Goal: Task Accomplishment & Management: Manage account settings

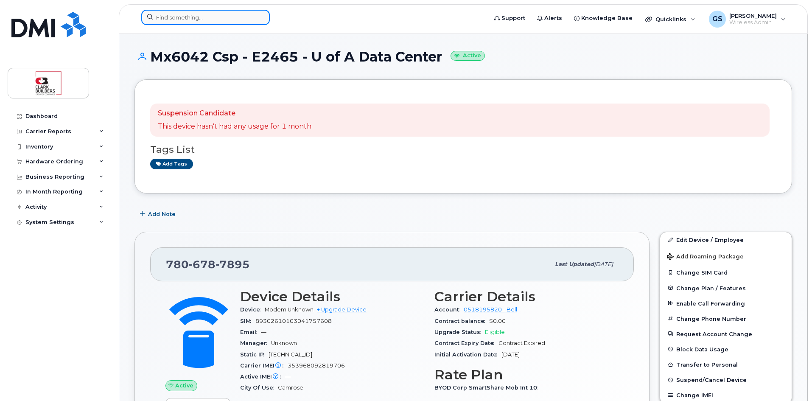
click at [201, 20] on input at bounding box center [205, 17] width 129 height 15
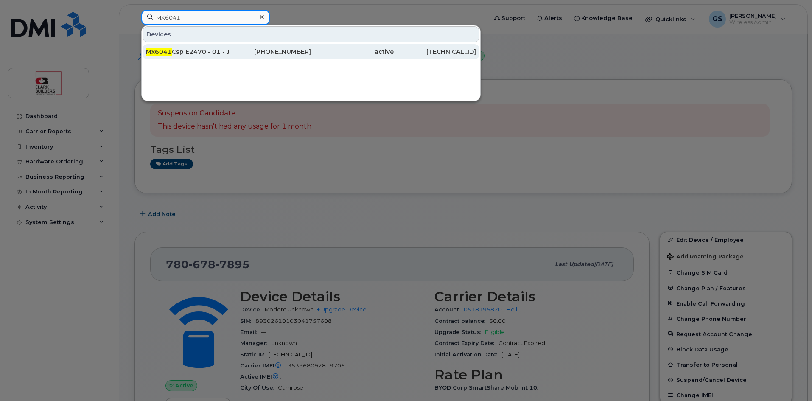
type input "MX6041"
click at [201, 48] on div "Mx6041 Csp E2470 - 01 - Jubilee Auditorium Bar Reno - CGY (Static Ip Do Not Susp" at bounding box center [187, 51] width 83 height 15
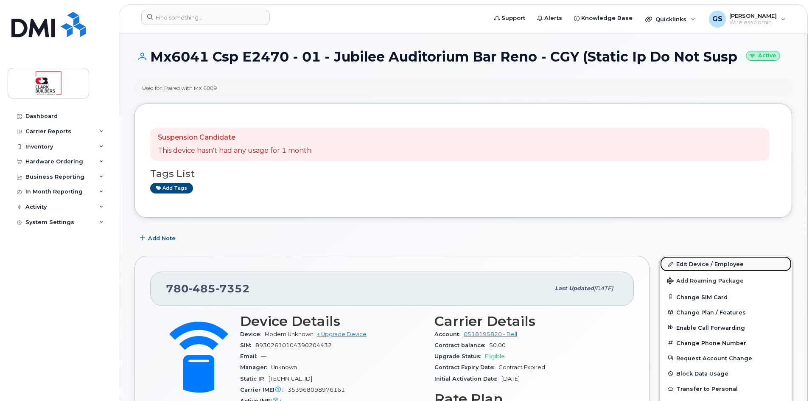
click at [698, 264] on link "Edit Device / Employee" at bounding box center [726, 263] width 132 height 15
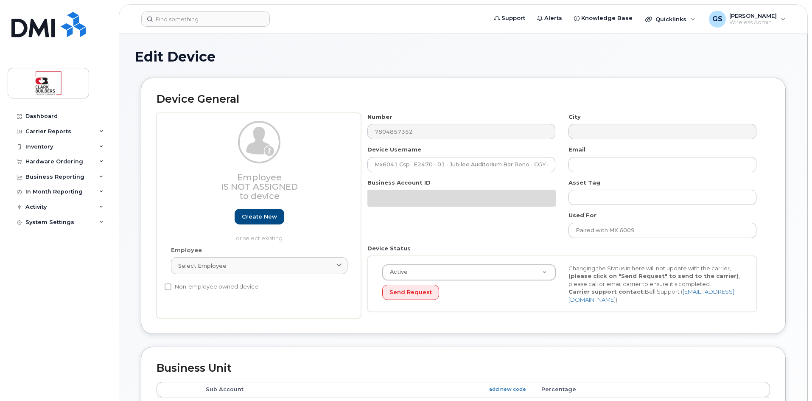
select select "81485"
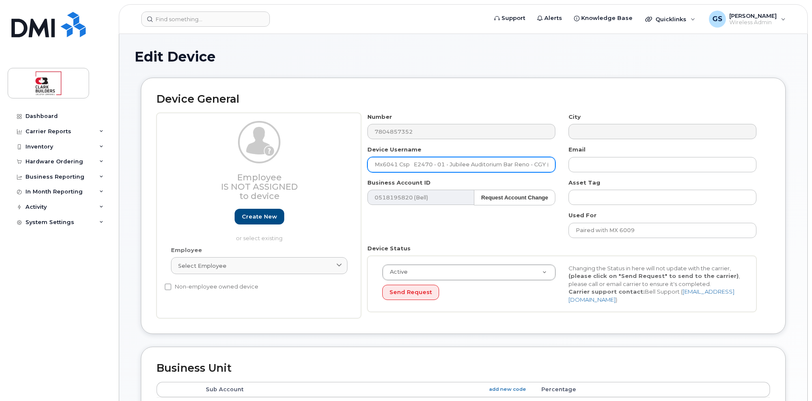
scroll to position [0, 61]
drag, startPoint x: 400, startPoint y: 165, endPoint x: 563, endPoint y: 163, distance: 162.5
click at [563, 163] on div "Number 7804857352 City Device Username Mx6041 Csp E2470 - 01 - Jubilee Auditori…" at bounding box center [562, 216] width 402 height 206
click at [473, 166] on input "Mx6041 Csp E2470 - 01 - Jubilee Auditorium Bar Reno - CGY (Static Ip Do Not Susp" at bounding box center [461, 164] width 188 height 15
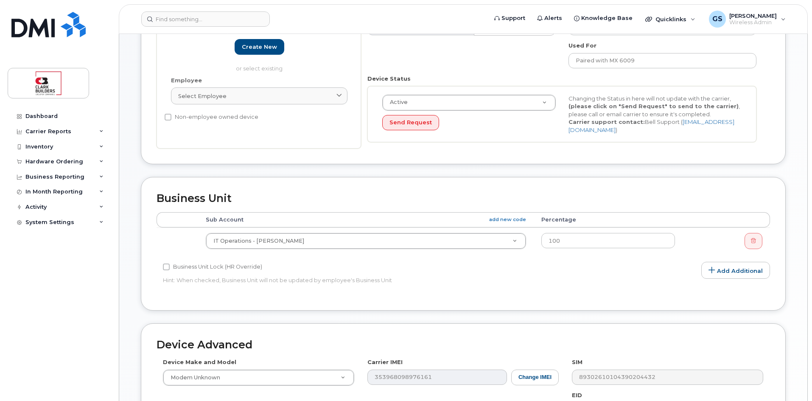
scroll to position [345, 0]
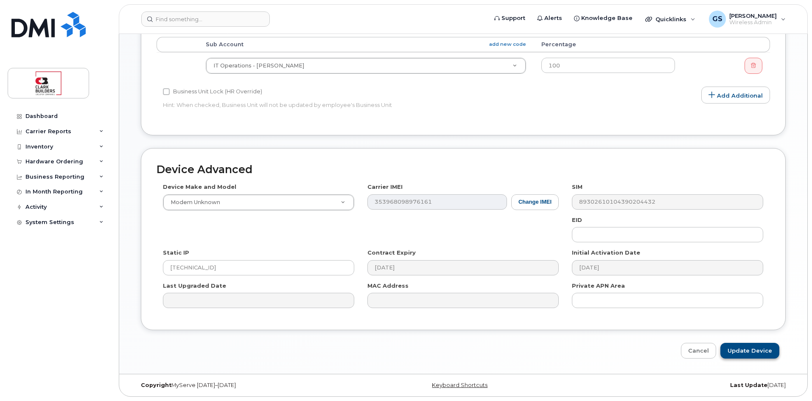
type input "Mx6041 23208 Wing Kei - PC cart - CGY (Static Ip Do Not Susp"
click at [747, 355] on input "Update Device" at bounding box center [749, 351] width 59 height 16
type input "Saving..."
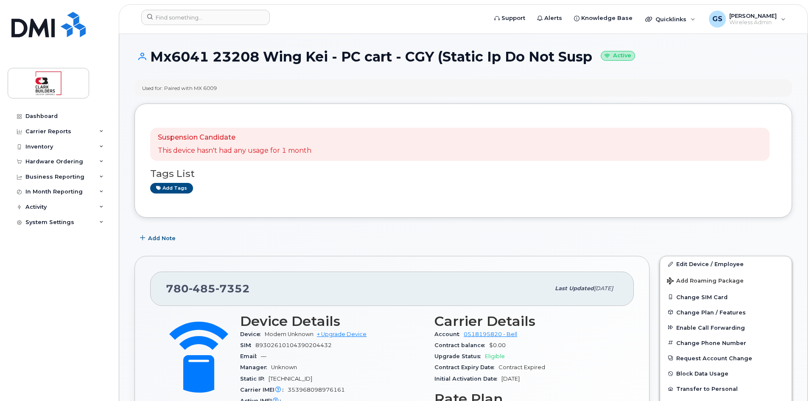
click at [193, 90] on div "Used for: Paired with MX 6009" at bounding box center [179, 87] width 75 height 7
click at [687, 262] on link "Edit Device / Employee" at bounding box center [726, 263] width 132 height 15
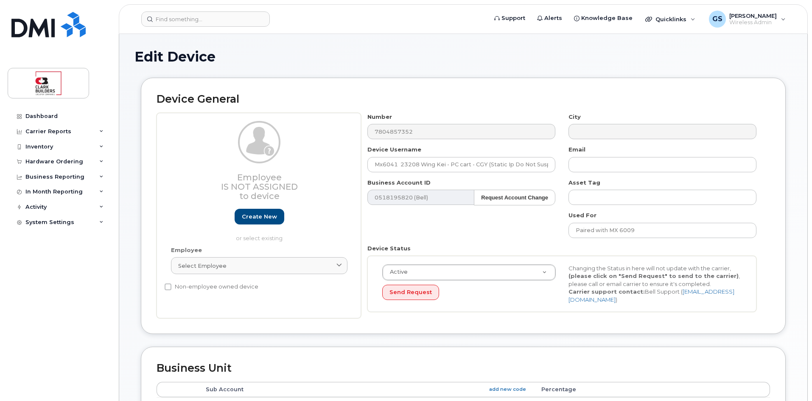
select select "81485"
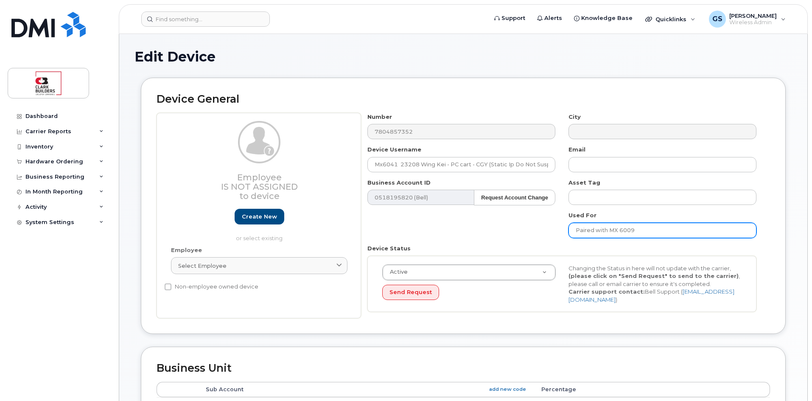
drag, startPoint x: 655, startPoint y: 231, endPoint x: 618, endPoint y: 230, distance: 36.9
click at [618, 230] on input "Paired with MX 6009" at bounding box center [662, 230] width 188 height 15
type input "Paired with MX6042"
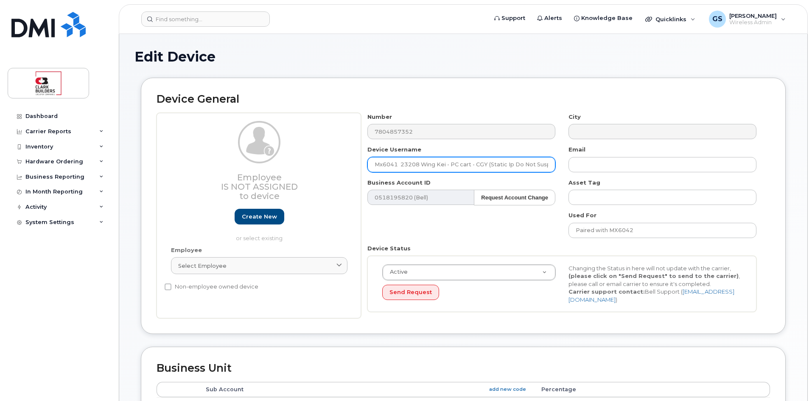
click at [384, 163] on input "Mx6041 23208 Wing Kei - PC cart - CGY (Static Ip Do Not Susp" at bounding box center [461, 164] width 188 height 15
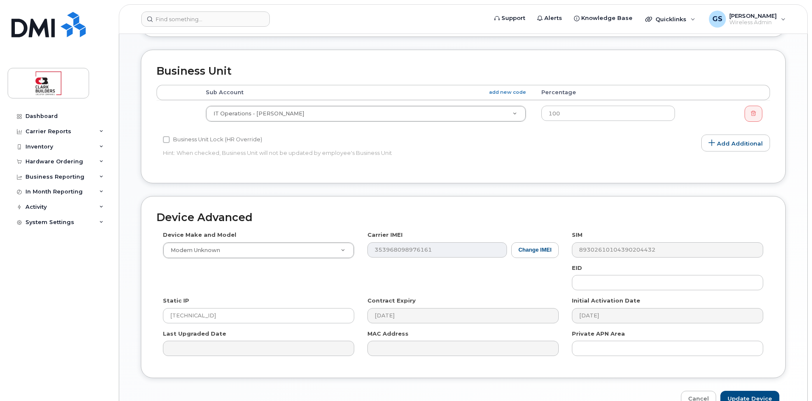
scroll to position [345, 0]
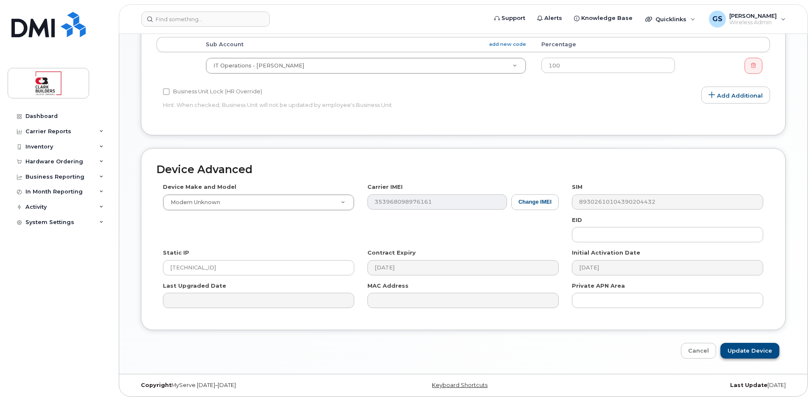
type input "MX6041 23208 Wing Kei - PC cart - CGY (Static Ip Do Not Susp"
click at [749, 353] on input "Update Device" at bounding box center [749, 351] width 59 height 16
type input "Saving..."
